Goal: Task Accomplishment & Management: Use online tool/utility

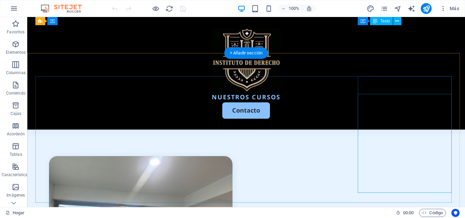
scroll to position [1718, 0]
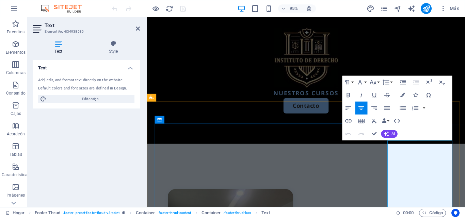
scroll to position [1777, 0]
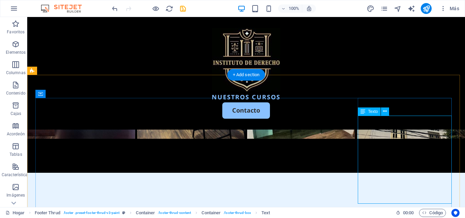
scroll to position [1722, 0]
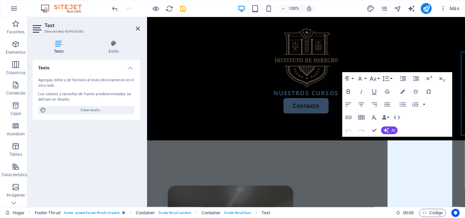
click at [441, 131] on div "Paragraph Format Normal Heading 1 Heading 2 Heading 3 Heading 4 Heading 5 Headi…" at bounding box center [397, 104] width 110 height 65
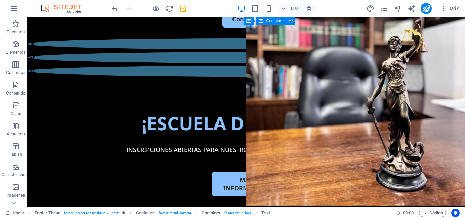
scroll to position [0, 0]
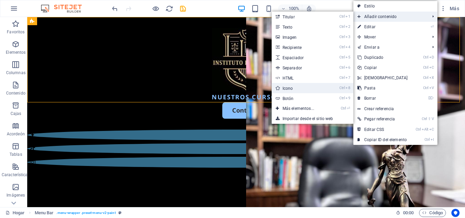
click at [292, 89] on font "Icono" at bounding box center [287, 88] width 11 height 5
select select "xMidYMid"
select select "px"
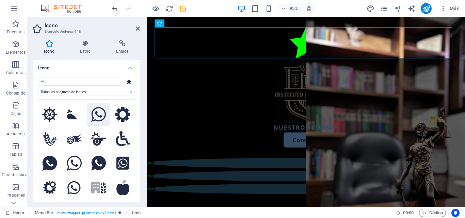
type input "wh"
click at [99, 111] on icon at bounding box center [98, 114] width 15 height 15
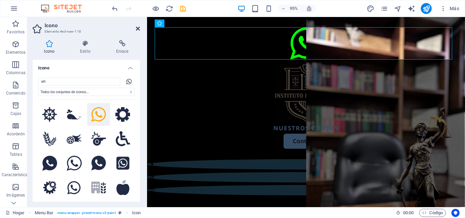
click at [138, 27] on icon at bounding box center [138, 28] width 4 height 5
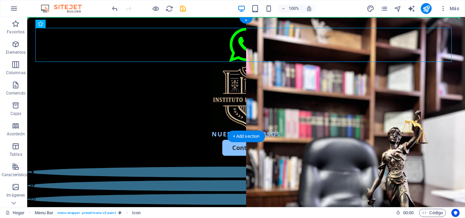
drag, startPoint x: 240, startPoint y: 52, endPoint x: 226, endPoint y: 76, distance: 28.5
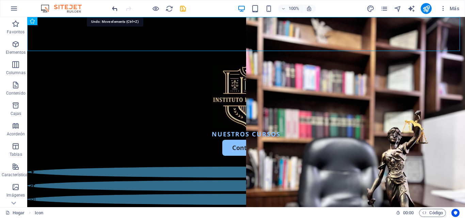
click at [114, 7] on icon "deshacer" at bounding box center [115, 9] width 8 height 8
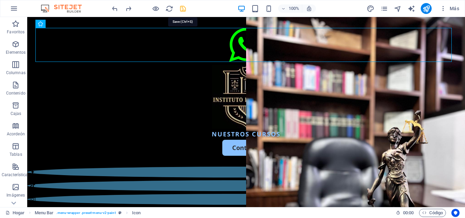
click at [181, 10] on icon "ahorrar" at bounding box center [183, 9] width 8 height 8
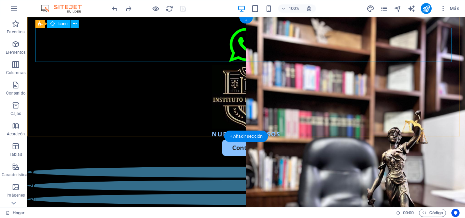
click at [241, 46] on figure at bounding box center [245, 46] width 421 height 37
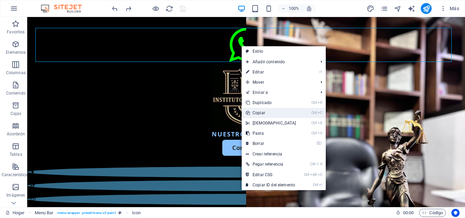
click at [267, 113] on link "Ctrl C Copiar" at bounding box center [270, 113] width 59 height 10
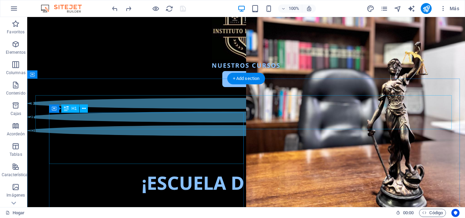
scroll to position [68, 0]
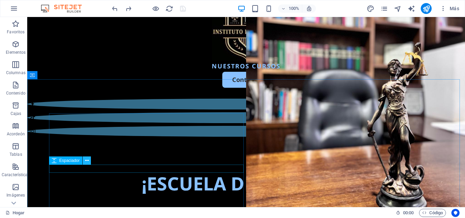
click at [86, 164] on icon at bounding box center [87, 160] width 4 height 7
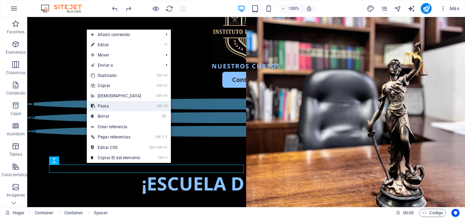
click at [109, 106] on link "Ctrl V Pasta" at bounding box center [116, 106] width 59 height 10
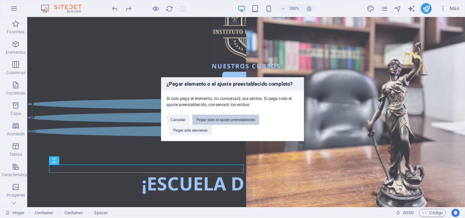
click at [222, 122] on button "Pegar todo el ajuste preestablecido" at bounding box center [225, 120] width 67 height 10
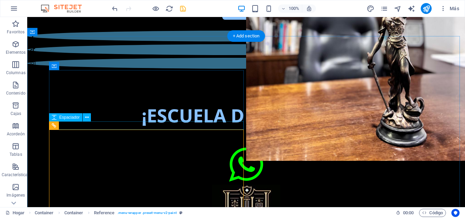
scroll to position [102, 0]
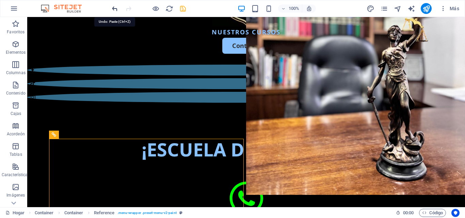
click at [114, 7] on icon "deshacer" at bounding box center [115, 9] width 8 height 8
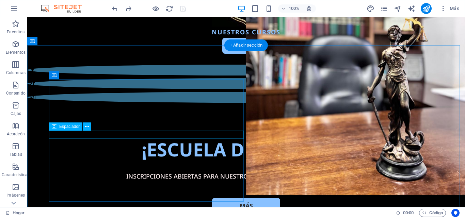
click at [180, 163] on div at bounding box center [246, 167] width 394 height 8
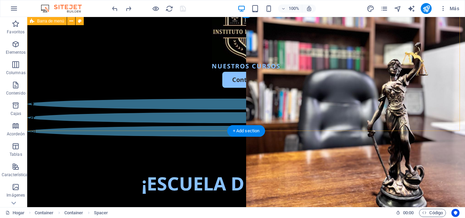
scroll to position [0, 0]
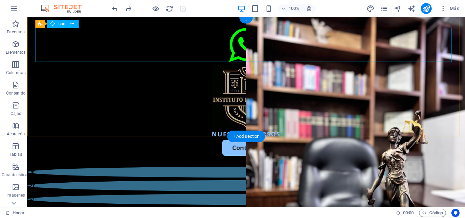
click at [246, 37] on figure at bounding box center [245, 46] width 421 height 37
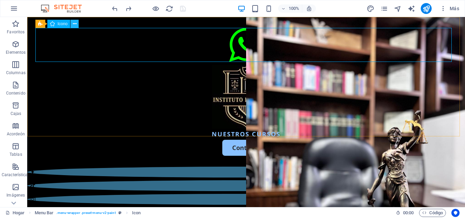
click at [77, 21] on button at bounding box center [74, 24] width 8 height 8
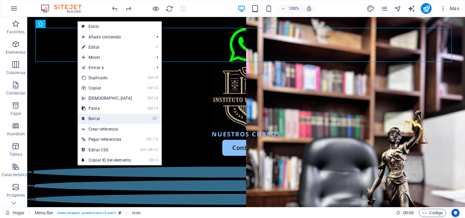
click at [97, 119] on font "Borrar" at bounding box center [94, 118] width 12 height 5
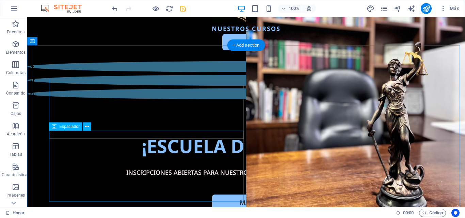
scroll to position [68, 0]
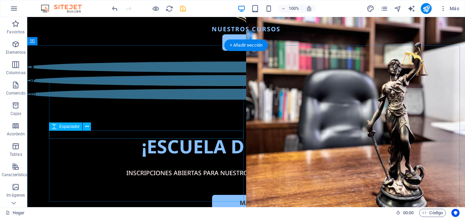
click at [130, 159] on div at bounding box center [246, 163] width 394 height 8
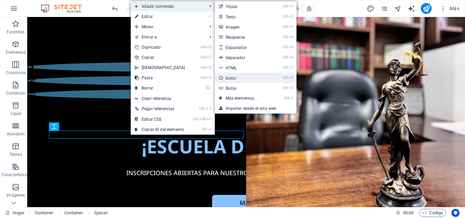
click at [237, 80] on link "Ctrl 8 Icono" at bounding box center [243, 78] width 56 height 10
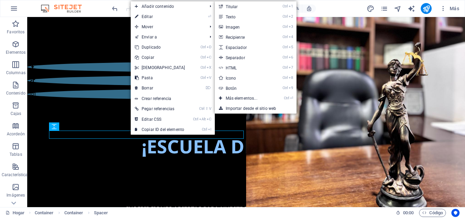
select select "xMidYMid"
select select "px"
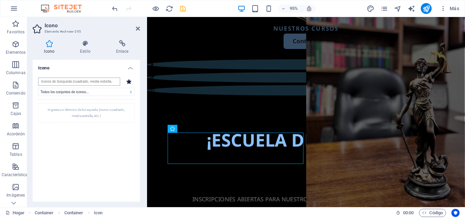
click at [104, 81] on input "search" at bounding box center [79, 82] width 82 height 8
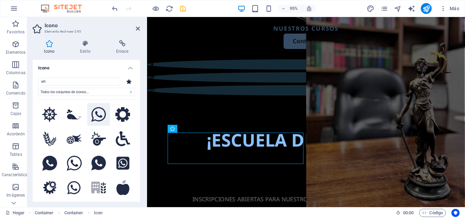
type input "wh"
click at [97, 111] on icon at bounding box center [98, 114] width 15 height 15
click at [139, 30] on icon at bounding box center [138, 28] width 4 height 5
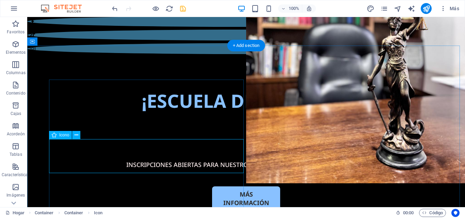
scroll to position [34, 0]
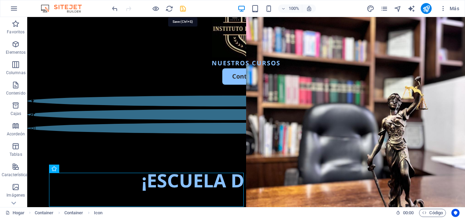
click at [180, 6] on icon "ahorrar" at bounding box center [183, 9] width 8 height 8
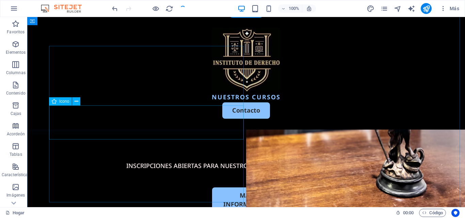
scroll to position [102, 0]
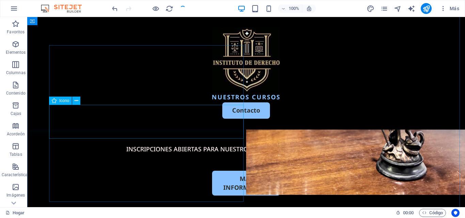
click at [146, 117] on figure at bounding box center [246, 124] width 394 height 37
click at [146, 118] on figure at bounding box center [246, 124] width 394 height 37
select select "xMidYMid"
select select "px"
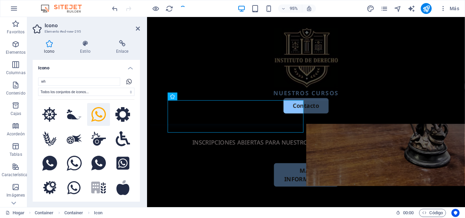
click at [98, 111] on icon at bounding box center [98, 114] width 15 height 15
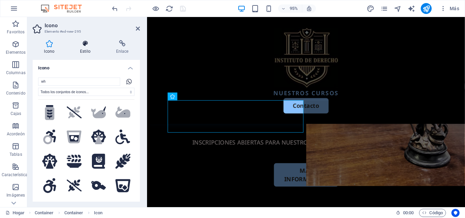
scroll to position [170, 0]
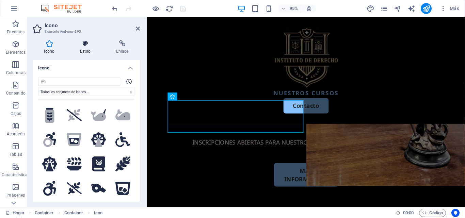
click at [93, 41] on icon at bounding box center [85, 43] width 33 height 7
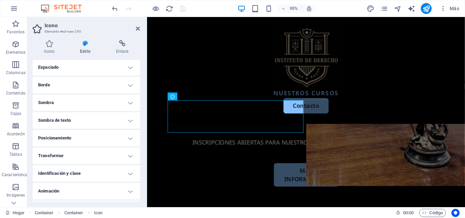
scroll to position [68, 0]
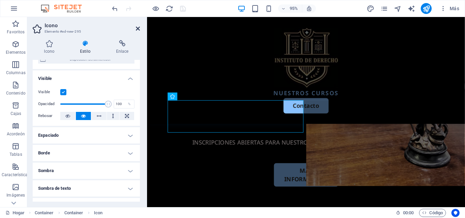
click at [137, 29] on icon at bounding box center [138, 28] width 4 height 5
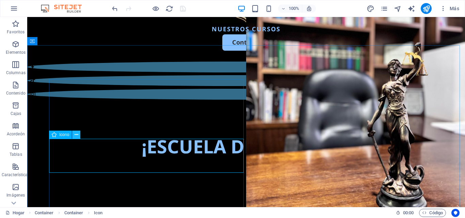
click at [75, 138] on icon at bounding box center [76, 134] width 4 height 7
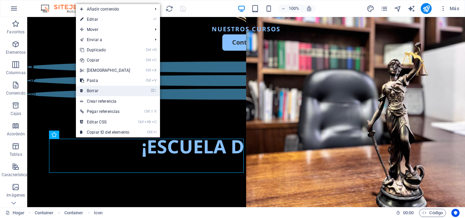
click at [103, 88] on link "⌦ Borrar" at bounding box center [105, 91] width 59 height 10
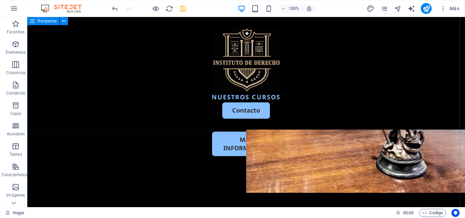
scroll to position [136, 0]
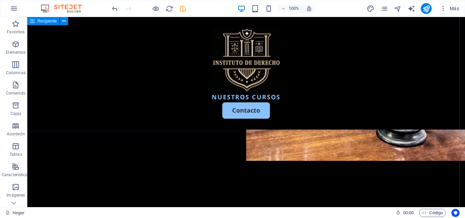
click at [128, 141] on div "¡ESCUELA DE DERECHO! INSCRIPCIONES ABIERTAS PARA NUESTROS CURSOS Y LICENCIATURA…" at bounding box center [245, 135] width 437 height 262
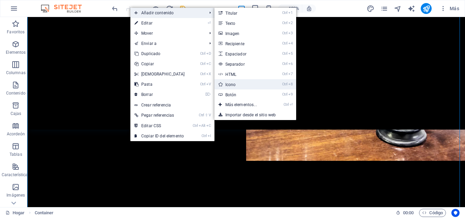
drag, startPoint x: 242, startPoint y: 82, endPoint x: 71, endPoint y: 53, distance: 173.5
click at [242, 82] on link "Ctrl 8 Icono" at bounding box center [242, 84] width 56 height 10
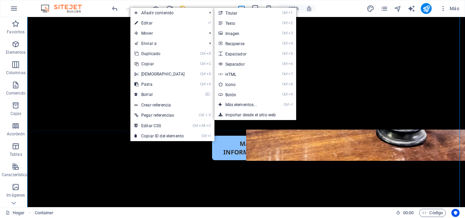
select select "xMidYMid"
select select "px"
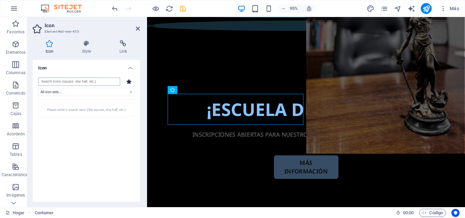
scroll to position [49, 0]
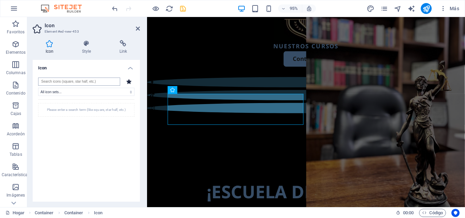
click at [84, 81] on input "search" at bounding box center [79, 82] width 82 height 8
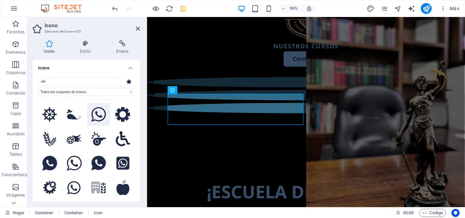
type input "wh"
click at [99, 114] on icon at bounding box center [98, 114] width 15 height 15
click at [138, 29] on icon at bounding box center [138, 28] width 4 height 5
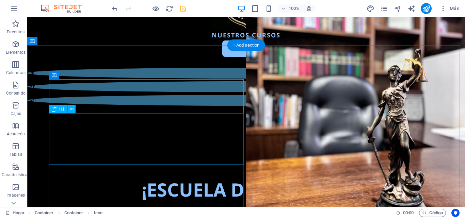
scroll to position [68, 0]
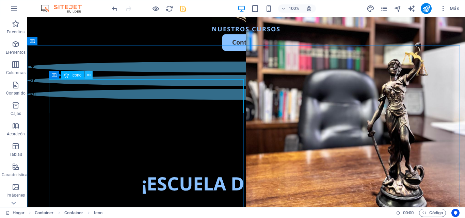
click at [89, 74] on icon at bounding box center [89, 75] width 4 height 7
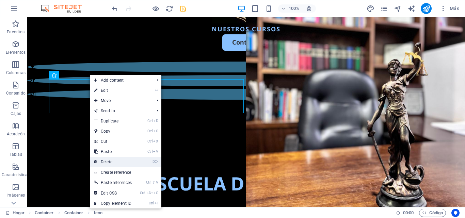
click at [110, 159] on link "⌦ Delete" at bounding box center [113, 162] width 46 height 10
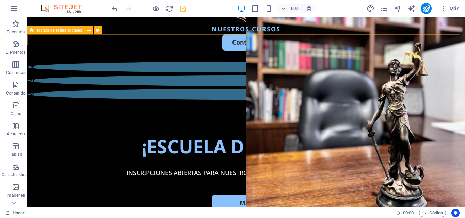
click at [79, 62] on div at bounding box center [245, 81] width 437 height 38
click at [86, 30] on button at bounding box center [89, 30] width 8 height 8
click at [79, 62] on div at bounding box center [245, 81] width 437 height 38
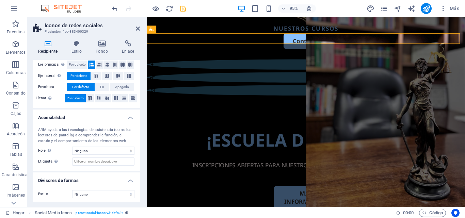
scroll to position [141, 0]
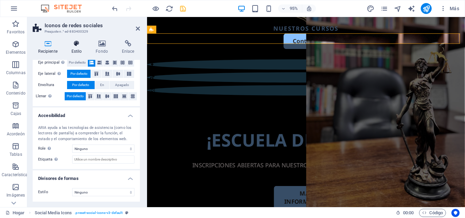
click at [80, 45] on icon at bounding box center [77, 43] width 22 height 7
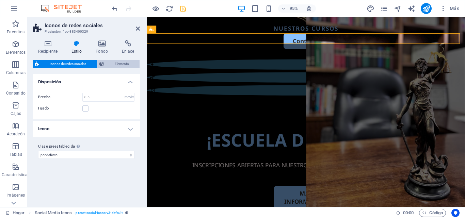
click at [109, 63] on span "Elemento" at bounding box center [122, 64] width 32 height 8
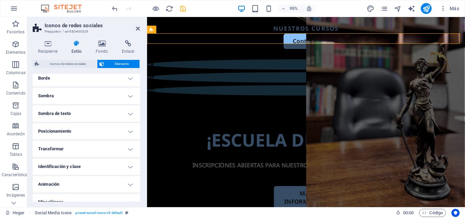
scroll to position [87, 0]
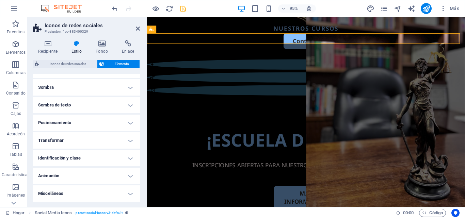
click at [137, 26] on h2 "Iconos de redes sociales" at bounding box center [92, 25] width 95 height 6
click at [134, 29] on header "Iconos de redes sociales Preajuste n.° ed-883400329" at bounding box center [86, 26] width 107 height 18
click at [136, 29] on icon at bounding box center [138, 28] width 4 height 5
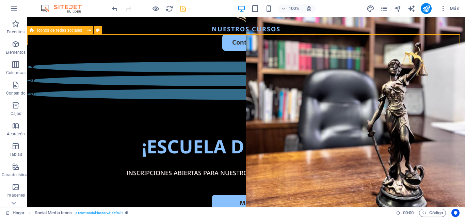
click at [100, 62] on div at bounding box center [245, 81] width 437 height 38
click at [89, 30] on icon at bounding box center [89, 30] width 4 height 7
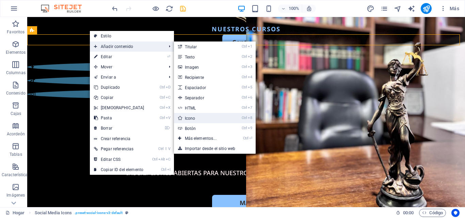
click at [191, 118] on font "Icono" at bounding box center [190, 118] width 11 height 5
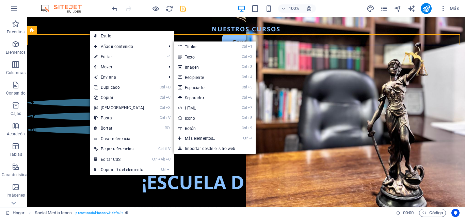
select select "xMidYMid"
select select "px"
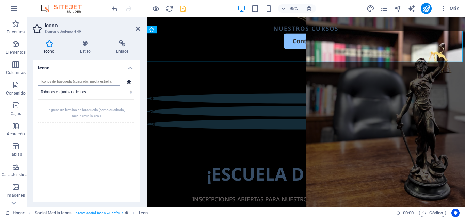
click at [93, 83] on input "search" at bounding box center [79, 82] width 82 height 8
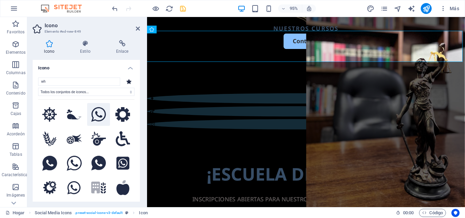
type input "wh"
click at [96, 116] on icon at bounding box center [98, 114] width 15 height 15
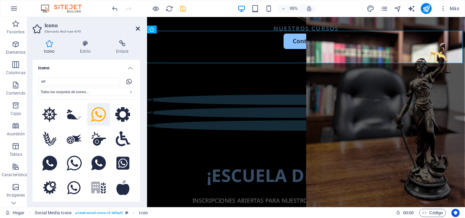
click at [137, 27] on icon at bounding box center [138, 28] width 4 height 5
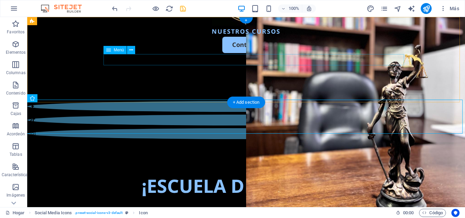
scroll to position [0, 0]
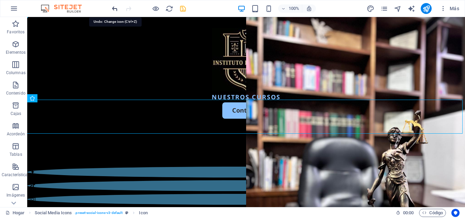
click at [115, 10] on icon "deshacer" at bounding box center [115, 9] width 8 height 8
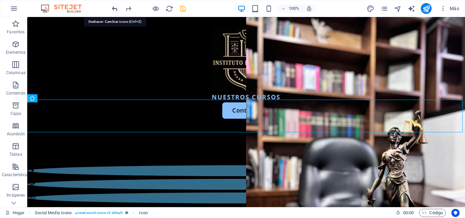
click at [115, 10] on icon "deshacer" at bounding box center [115, 9] width 8 height 8
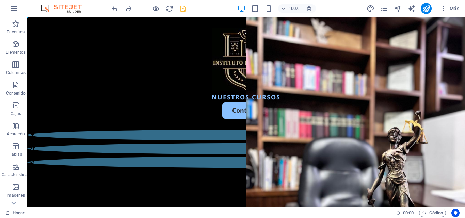
click at [185, 9] on icon "ahorrar" at bounding box center [183, 9] width 8 height 8
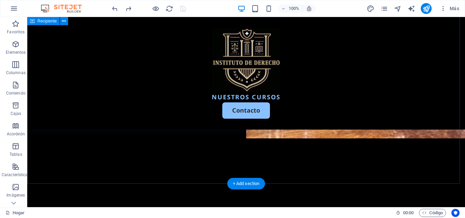
scroll to position [204, 0]
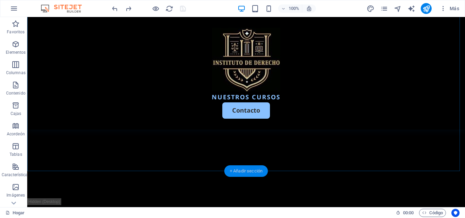
click at [243, 172] on font "+ Añadir sección" at bounding box center [246, 170] width 33 height 5
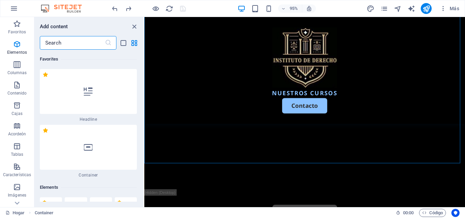
scroll to position [2083, 0]
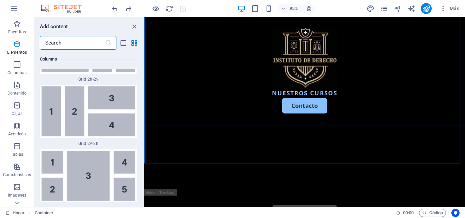
click at [92, 44] on input "text" at bounding box center [72, 43] width 65 height 14
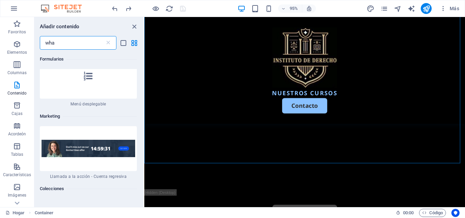
type input "what"
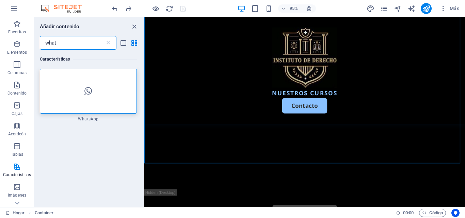
scroll to position [0, 0]
click at [83, 96] on div at bounding box center [88, 91] width 97 height 45
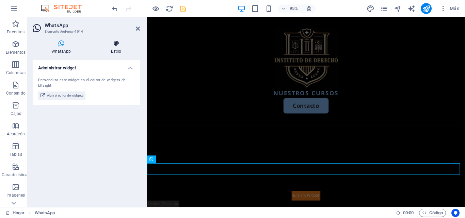
click at [118, 50] on font "Estilo" at bounding box center [116, 51] width 11 height 5
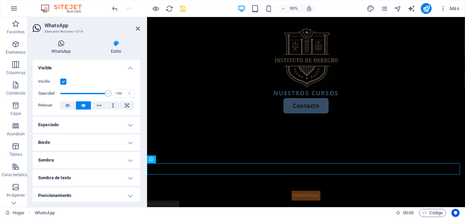
click at [67, 50] on font "WhatsApp" at bounding box center [61, 51] width 20 height 5
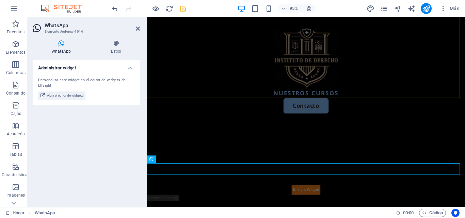
scroll to position [204, 0]
click at [137, 27] on icon at bounding box center [138, 28] width 4 height 5
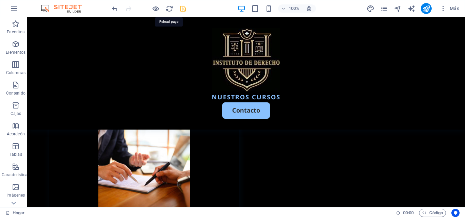
scroll to position [408, 0]
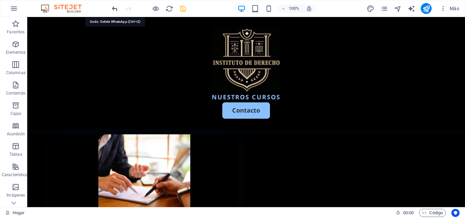
click at [115, 6] on icon "deshacer" at bounding box center [115, 9] width 8 height 8
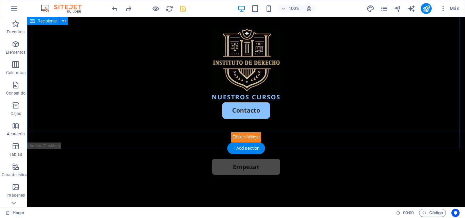
scroll to position [204, 0]
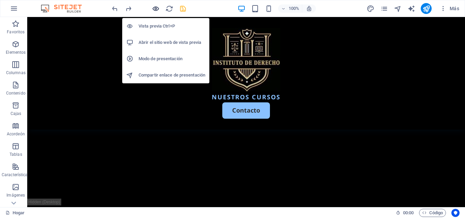
click at [159, 10] on icon "button" at bounding box center [156, 9] width 8 height 8
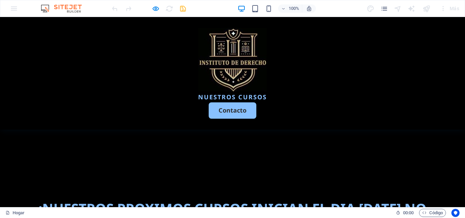
scroll to position [238, 0]
click at [242, 96] on header "NUESTROS CURSOS Contacto" at bounding box center [232, 73] width 438 height 113
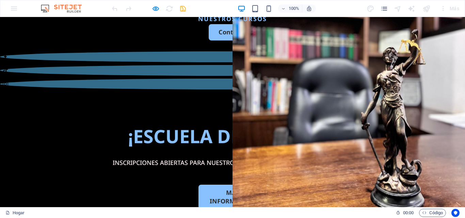
scroll to position [0, 0]
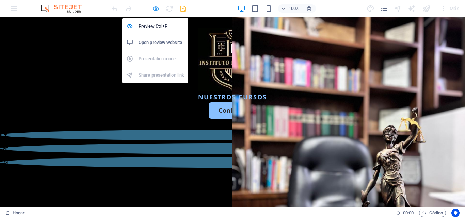
click at [154, 5] on icon "button" at bounding box center [156, 9] width 8 height 8
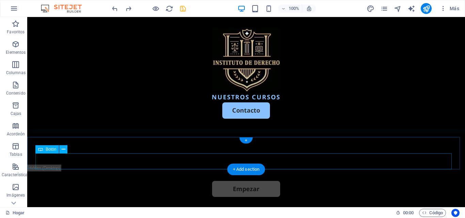
scroll to position [238, 0]
click at [64, 151] on icon at bounding box center [64, 149] width 4 height 7
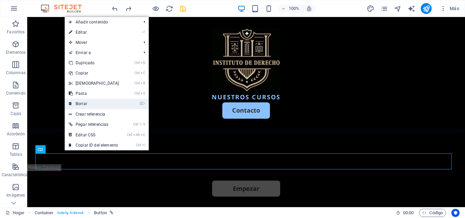
click at [105, 104] on link "⌦ Borrar" at bounding box center [94, 104] width 59 height 10
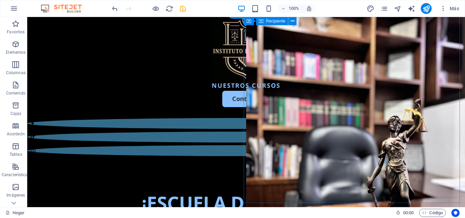
scroll to position [0, 0]
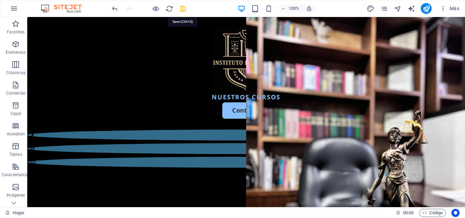
click at [181, 8] on icon "ahorrar" at bounding box center [183, 9] width 8 height 8
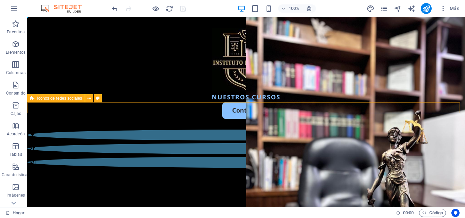
click at [77, 130] on div at bounding box center [245, 149] width 437 height 38
click at [78, 101] on div "Iconos de redes sociales" at bounding box center [55, 98] width 57 height 8
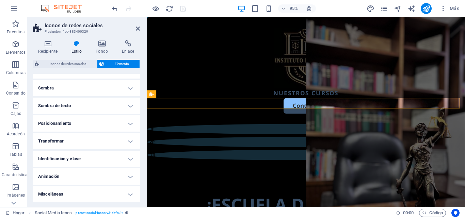
scroll to position [87, 0]
click at [88, 122] on h4 "Posicionamiento" at bounding box center [86, 123] width 107 height 16
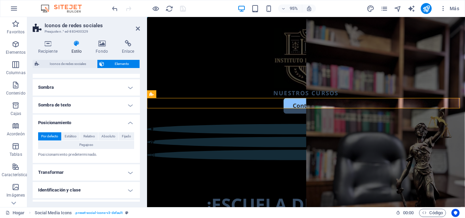
click at [88, 122] on h4 "Posicionamiento" at bounding box center [86, 121] width 107 height 12
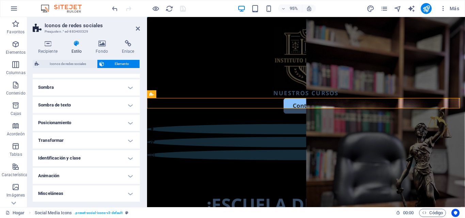
click at [90, 139] on h4 "Transformar" at bounding box center [86, 140] width 107 height 16
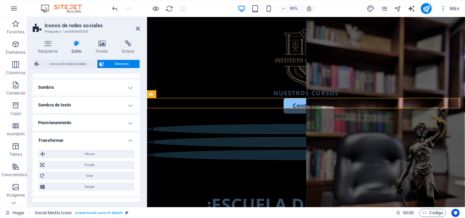
click at [90, 139] on h4 "Transformar" at bounding box center [86, 138] width 107 height 12
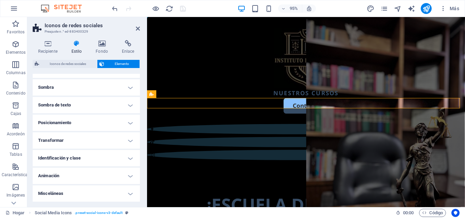
click at [85, 155] on h4 "Identificación y clase" at bounding box center [86, 158] width 107 height 16
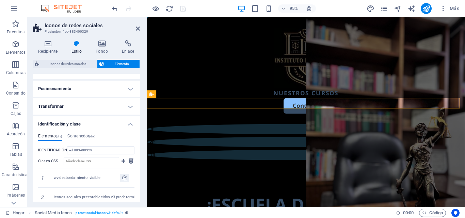
scroll to position [155, 0]
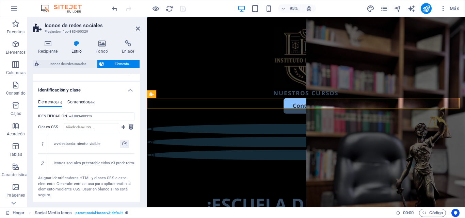
click at [83, 104] on font "Contenedor" at bounding box center [78, 102] width 22 height 5
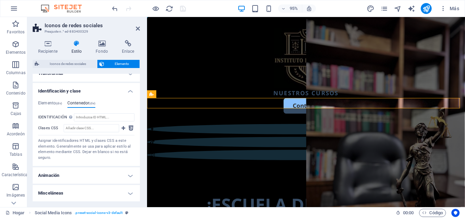
scroll to position [153, 0]
click at [65, 172] on h4 "Animación" at bounding box center [86, 176] width 107 height 16
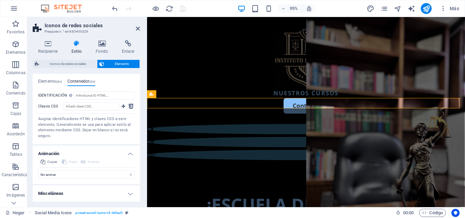
click at [57, 196] on font "Misceláneas" at bounding box center [51, 193] width 26 height 5
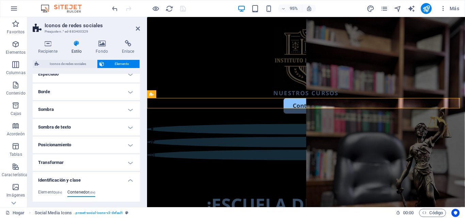
scroll to position [14, 0]
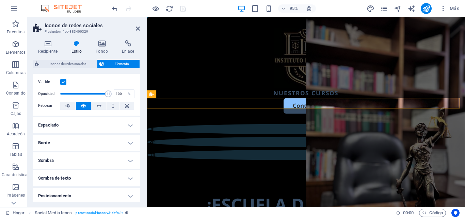
click at [96, 126] on h4 "Espaciado" at bounding box center [86, 125] width 107 height 16
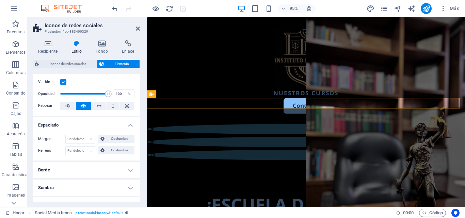
click at [96, 126] on h4 "Espaciado" at bounding box center [86, 123] width 107 height 12
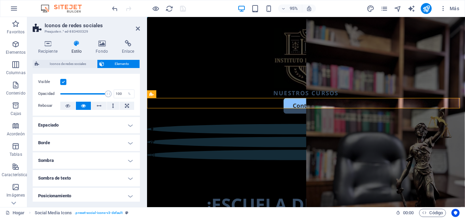
click at [90, 141] on h4 "Borde" at bounding box center [86, 143] width 107 height 16
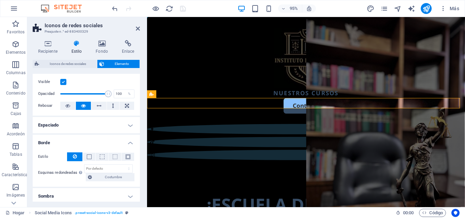
click at [90, 141] on h4 "Borde" at bounding box center [86, 141] width 107 height 12
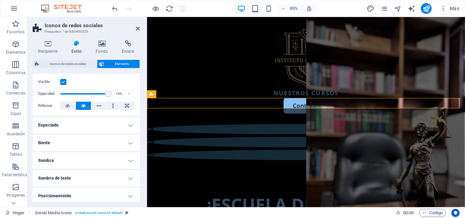
click at [85, 157] on h4 "Sombra" at bounding box center [86, 160] width 107 height 16
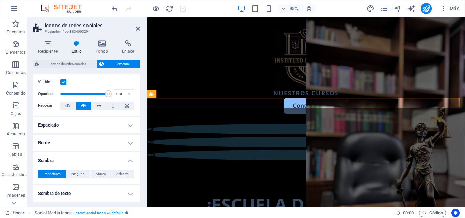
click at [85, 157] on h4 "Sombra" at bounding box center [86, 158] width 107 height 12
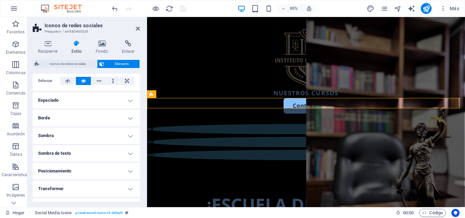
scroll to position [48, 0]
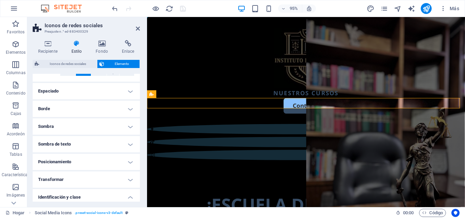
click at [97, 144] on h4 "Sombra de texto" at bounding box center [86, 144] width 107 height 16
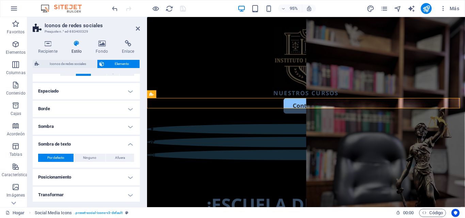
click at [97, 144] on h4 "Sombra de texto" at bounding box center [86, 142] width 107 height 12
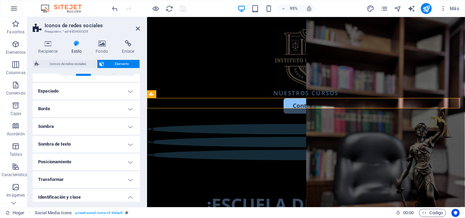
click at [84, 159] on h4 "Posicionamiento" at bounding box center [86, 162] width 107 height 16
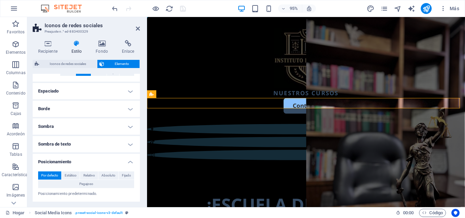
click at [84, 159] on h4 "Posicionamiento" at bounding box center [86, 160] width 107 height 12
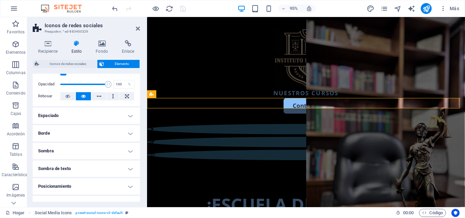
scroll to position [0, 0]
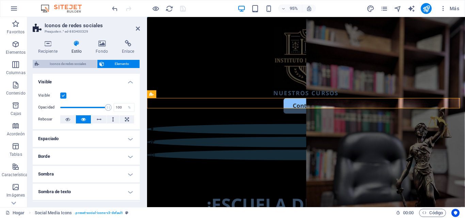
click at [65, 67] on span "Iconos de redes sociales" at bounding box center [68, 64] width 54 height 8
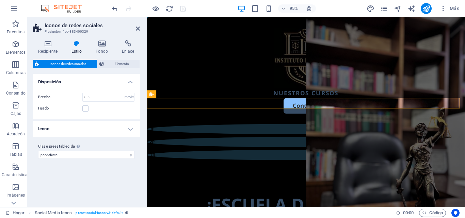
click at [129, 129] on h4 "Icono" at bounding box center [86, 129] width 107 height 16
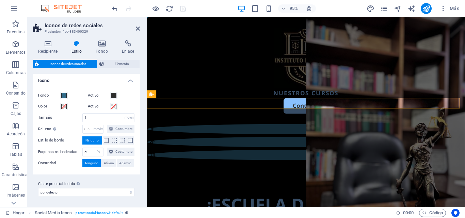
scroll to position [65, 0]
click at [129, 64] on font "Elemento" at bounding box center [122, 64] width 14 height 4
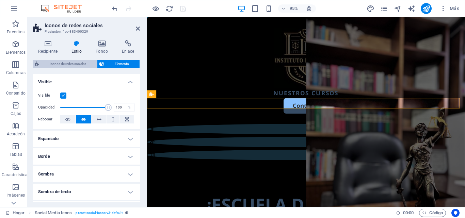
click at [74, 65] on font "Iconos de redes sociales" at bounding box center [68, 64] width 36 height 4
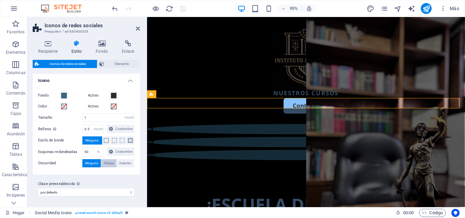
click at [107, 166] on span "Afuera" at bounding box center [109, 163] width 10 height 8
type input "2"
type input "4"
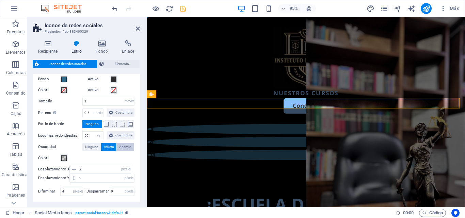
click at [130, 149] on font "Adentro" at bounding box center [125, 147] width 12 height 4
click at [93, 151] on span "Ninguno" at bounding box center [91, 147] width 13 height 8
